Goal: Task Accomplishment & Management: Manage account settings

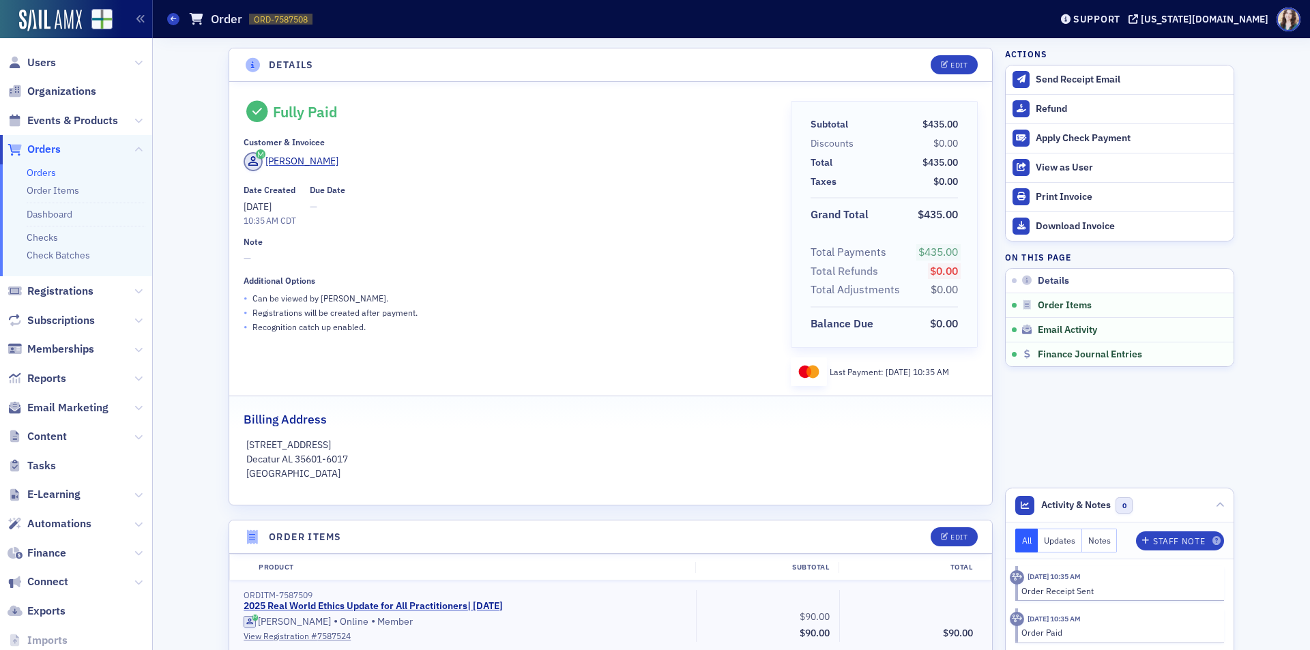
scroll to position [693, 0]
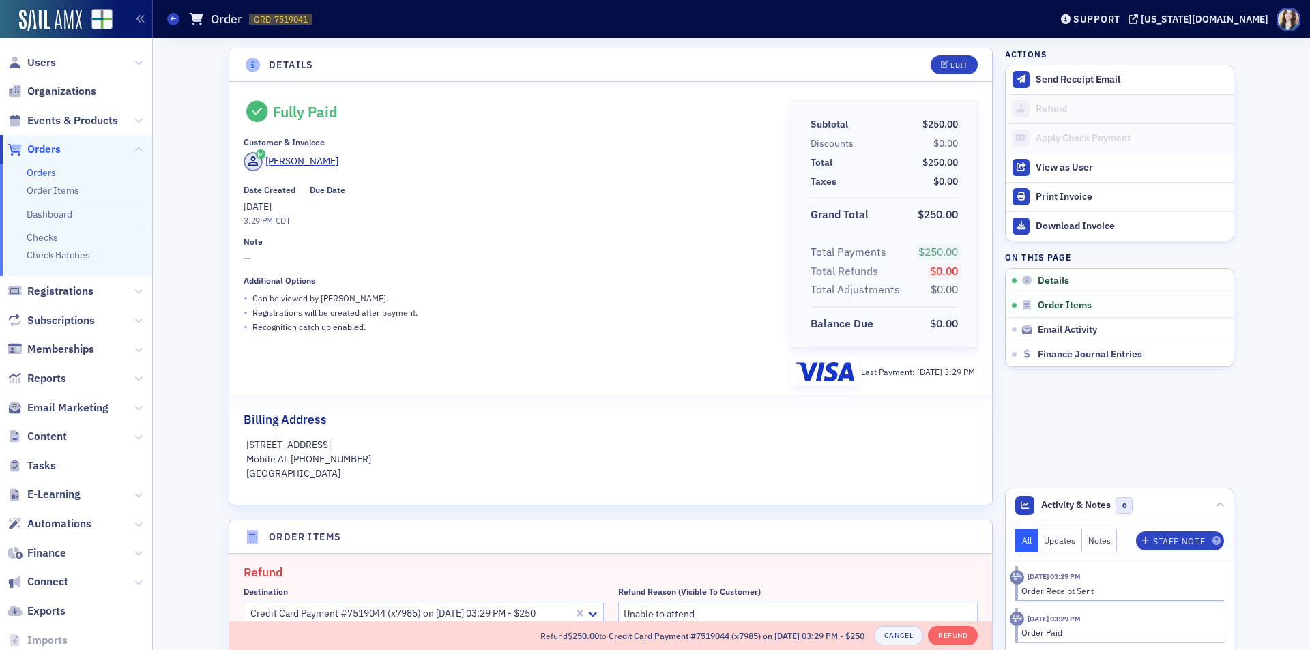
scroll to position [407, 0]
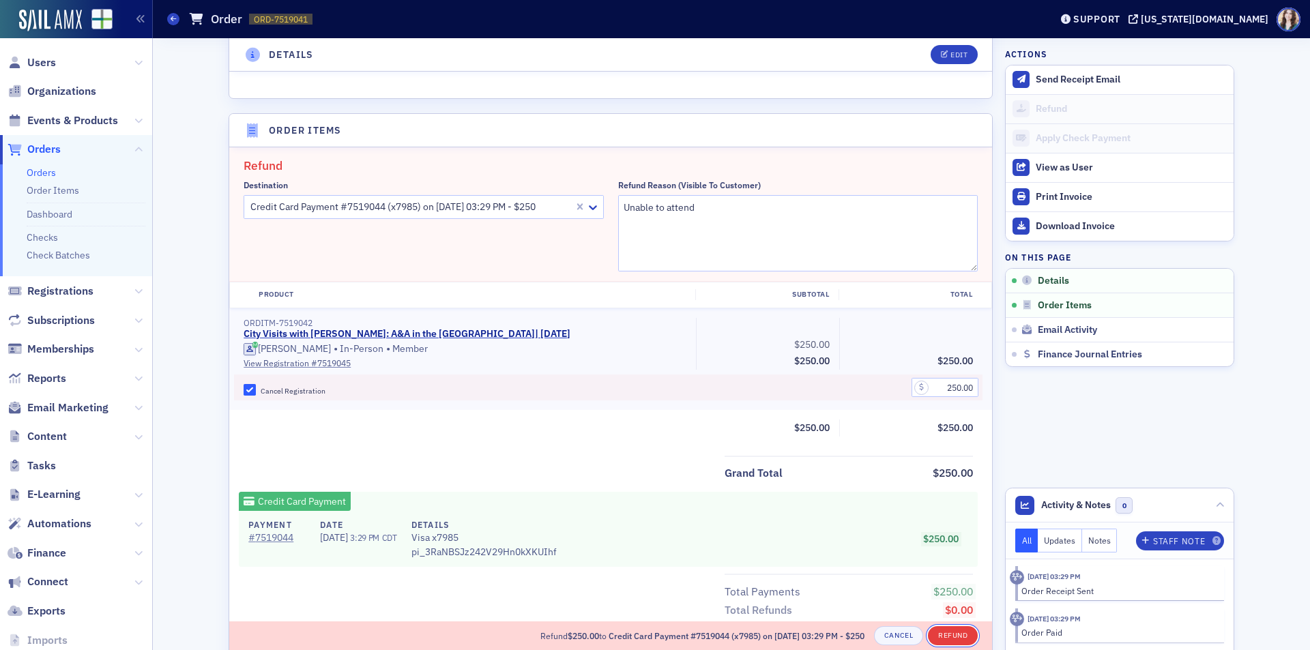
click at [946, 632] on button "Refund" at bounding box center [953, 635] width 50 height 19
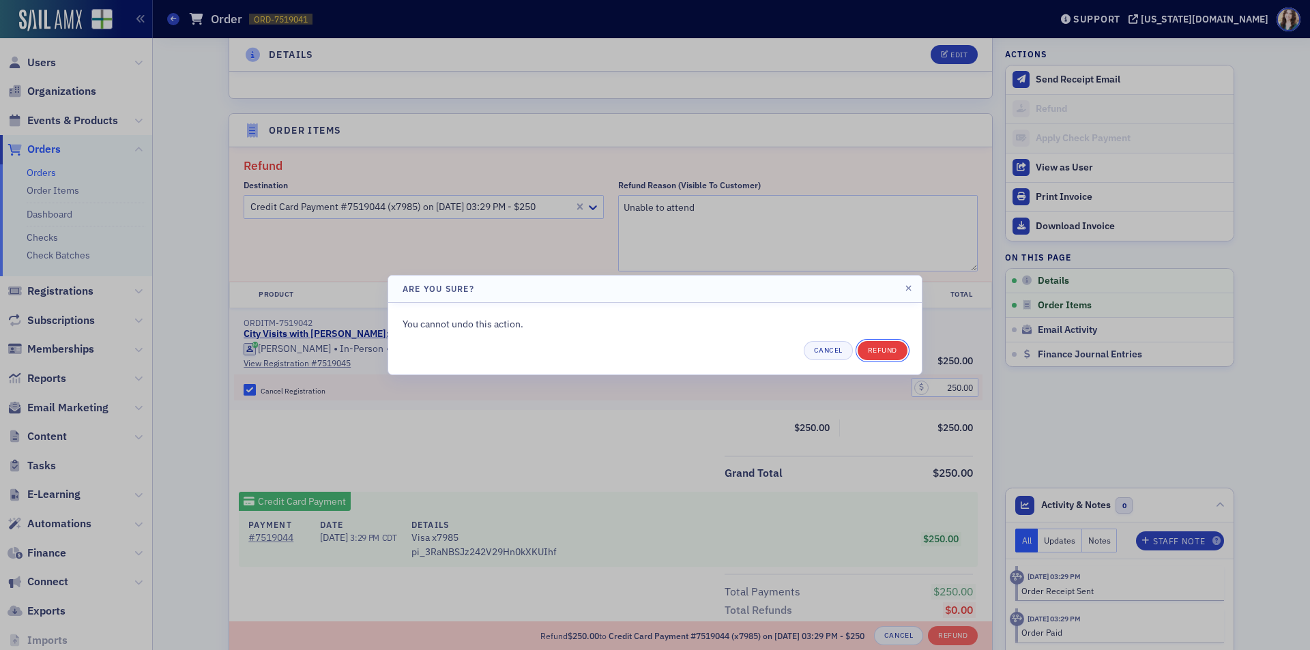
click at [881, 343] on button "Refund" at bounding box center [883, 350] width 50 height 19
